Goal: Task Accomplishment & Management: Manage account settings

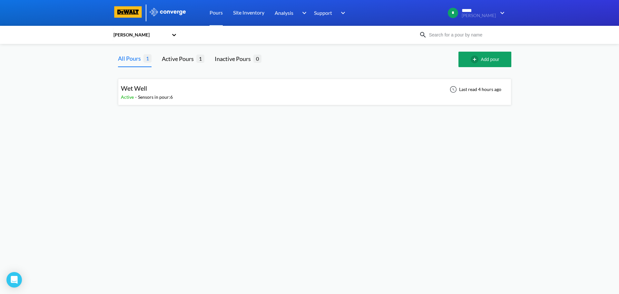
click at [173, 93] on div "Wet Well Active - Sensors in pour: 6 Last read 4 hours ago" at bounding box center [314, 92] width 387 height 21
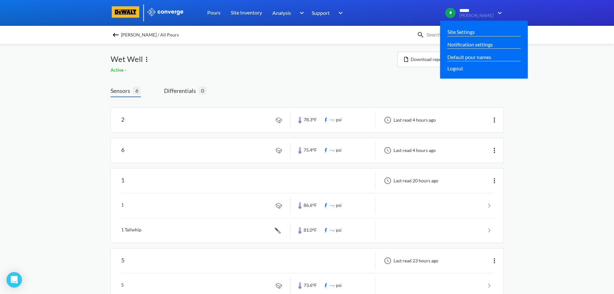
click at [478, 12] on span "*****" at bounding box center [468, 11] width 18 height 6
click at [456, 14] on span "*" at bounding box center [450, 13] width 10 height 10
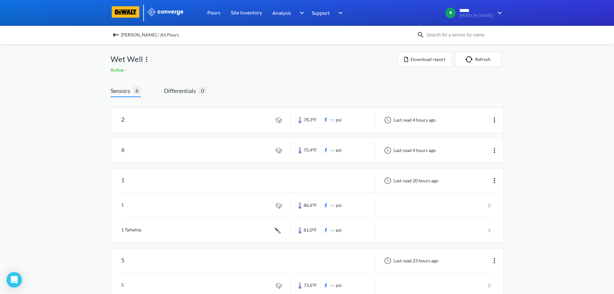
click at [127, 34] on span "[PERSON_NAME] / All Pours" at bounding box center [150, 34] width 58 height 9
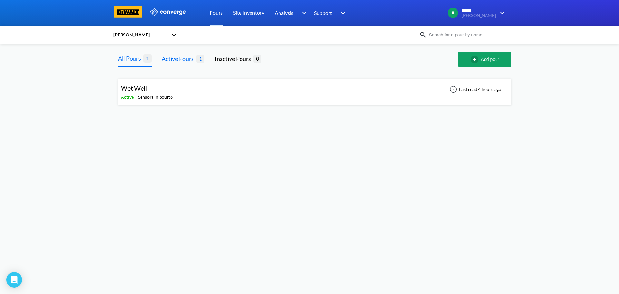
click at [190, 61] on div "Active Pours" at bounding box center [179, 58] width 34 height 9
click at [148, 96] on div "Sensors in pour: 6" at bounding box center [155, 96] width 35 height 7
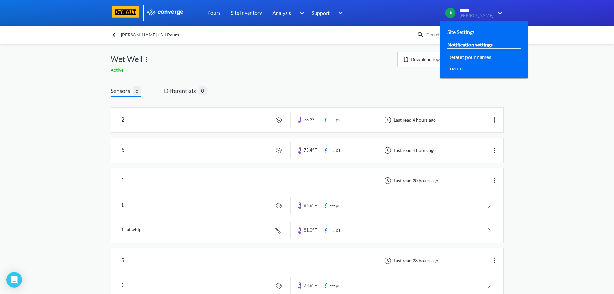
click at [480, 44] on link "Notification settings" at bounding box center [469, 44] width 45 height 8
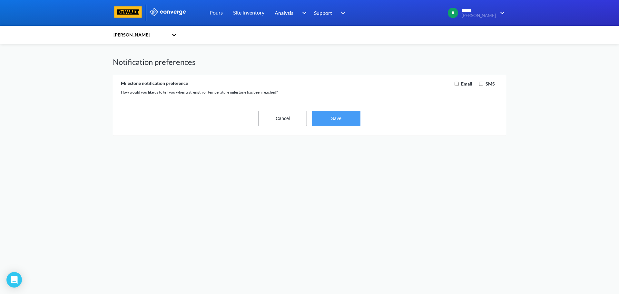
click at [340, 122] on button "Save" at bounding box center [336, 118] width 48 height 15
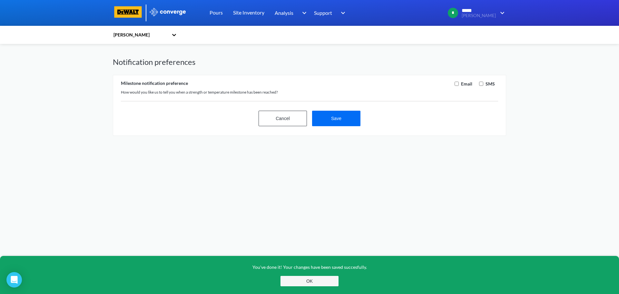
click at [310, 280] on button "OK" at bounding box center [309, 281] width 58 height 10
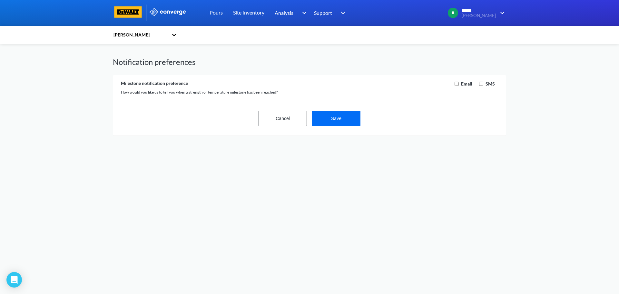
click at [458, 83] on input "checkbox" at bounding box center [456, 84] width 4 height 4
checkbox input "true"
click at [346, 121] on button "Save" at bounding box center [336, 118] width 48 height 15
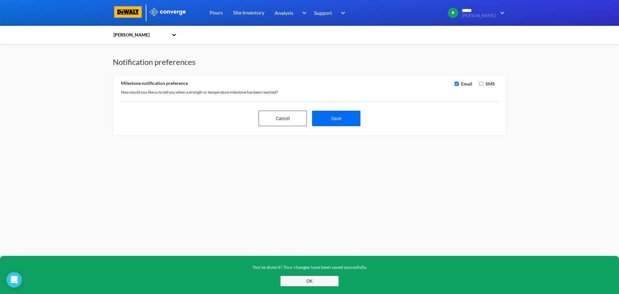
click at [323, 278] on button "OK" at bounding box center [309, 281] width 58 height 10
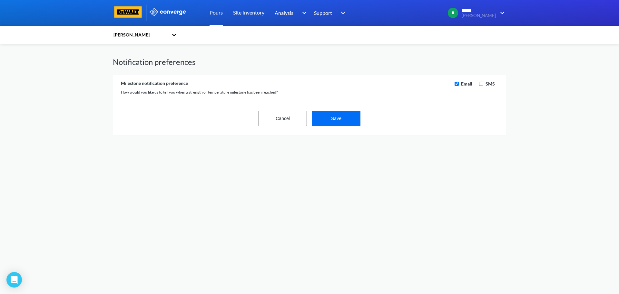
click at [218, 12] on link "Pours" at bounding box center [215, 13] width 13 height 26
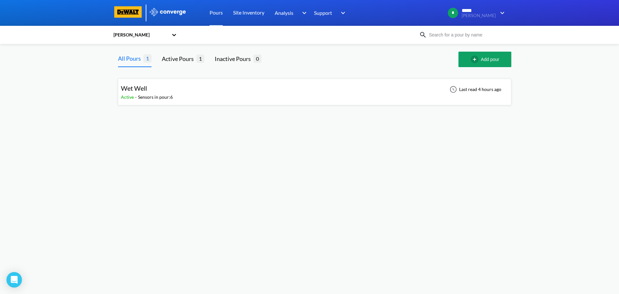
click at [173, 36] on icon at bounding box center [174, 35] width 6 height 6
click at [126, 54] on div "[PERSON_NAME]" at bounding box center [145, 52] width 64 height 12
click at [187, 97] on div "Wet Well Active - Sensors in pour: 6 Last read 4 hours ago" at bounding box center [314, 92] width 387 height 21
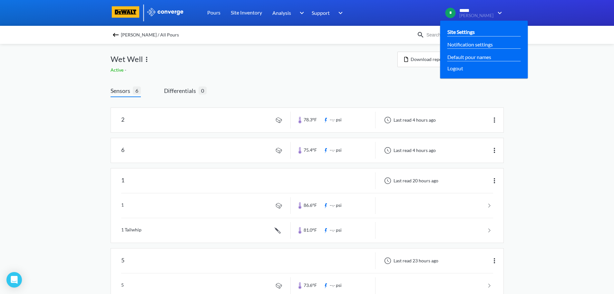
click at [475, 31] on link "Site Settings" at bounding box center [460, 32] width 27 height 8
